Goal: Transaction & Acquisition: Register for event/course

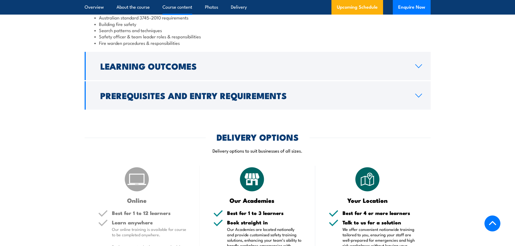
scroll to position [541, 0]
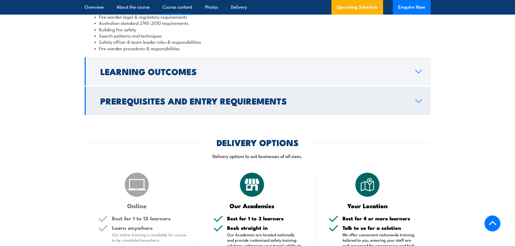
drag, startPoint x: 418, startPoint y: 71, endPoint x: 395, endPoint y: 70, distance: 23.0
click at [418, 71] on icon at bounding box center [418, 71] width 7 height 4
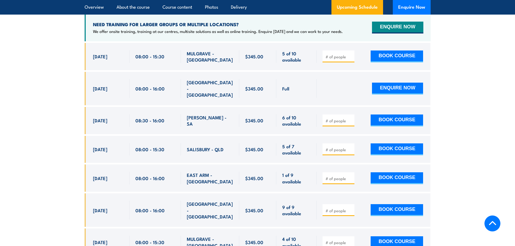
scroll to position [889, 0]
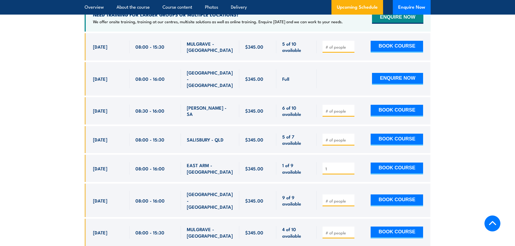
type input "1"
click at [350, 166] on input "1" at bounding box center [338, 168] width 27 height 5
type input "8"
click at [309, 162] on div "1 of 9 available" at bounding box center [296, 168] width 40 height 27
click at [339, 166] on input "8" at bounding box center [338, 168] width 27 height 5
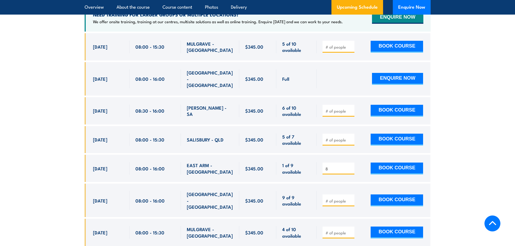
click at [300, 160] on div "1 of 9 available" at bounding box center [296, 168] width 40 height 27
click at [338, 166] on input "8" at bounding box center [338, 168] width 27 height 5
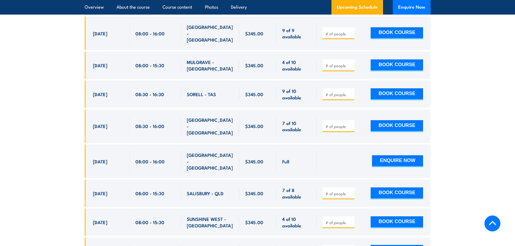
scroll to position [1078, 0]
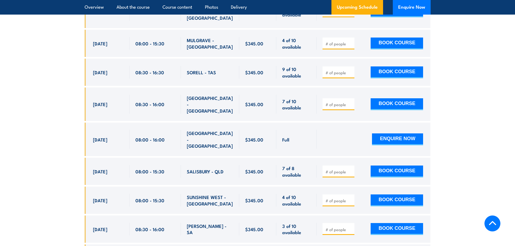
click at [343, 169] on input "number" at bounding box center [338, 171] width 27 height 5
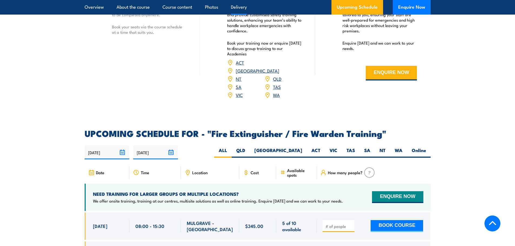
scroll to position [699, 0]
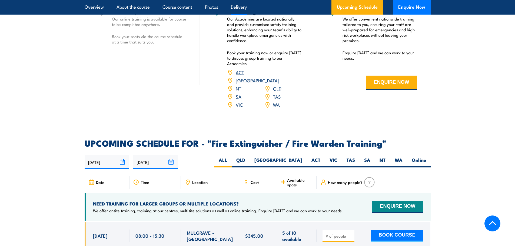
click at [253, 180] on span "Cost" at bounding box center [255, 182] width 8 height 5
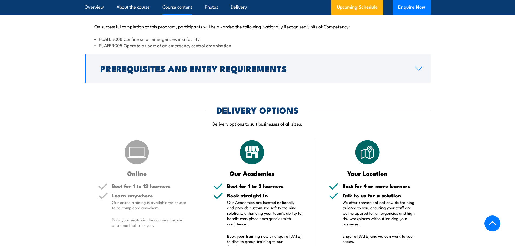
scroll to position [483, 0]
